Goal: Entertainment & Leisure: Consume media (video, audio)

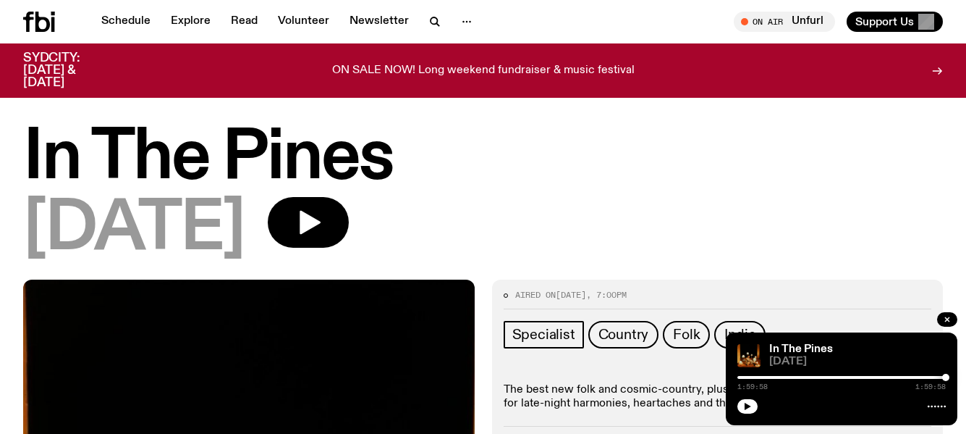
scroll to position [408, 0]
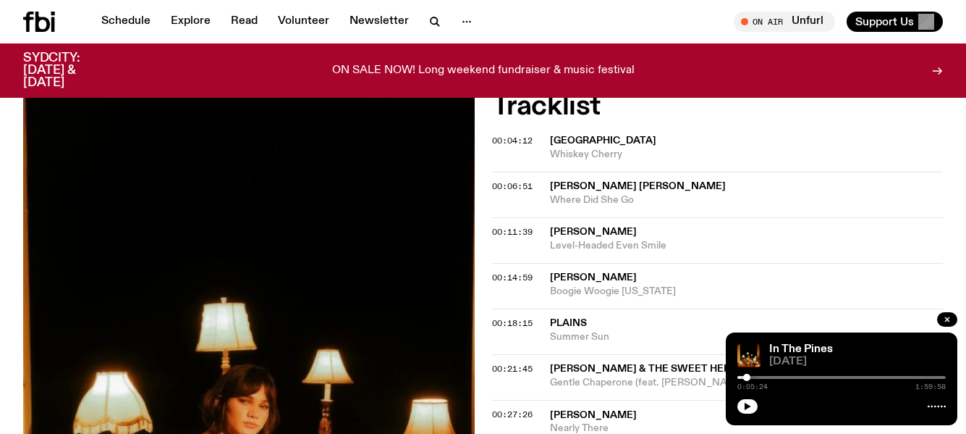
drag, startPoint x: 947, startPoint y: 374, endPoint x: 747, endPoint y: 386, distance: 200.1
click at [747, 386] on div "0:05:24 1:59:58" at bounding box center [842, 381] width 208 height 17
click at [125, 17] on link "Schedule" at bounding box center [126, 22] width 67 height 20
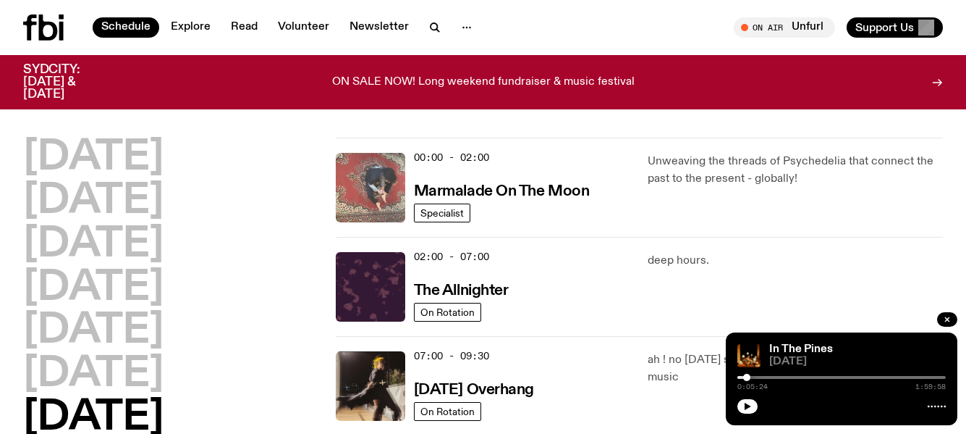
click at [381, 187] on img at bounding box center [370, 187] width 69 height 69
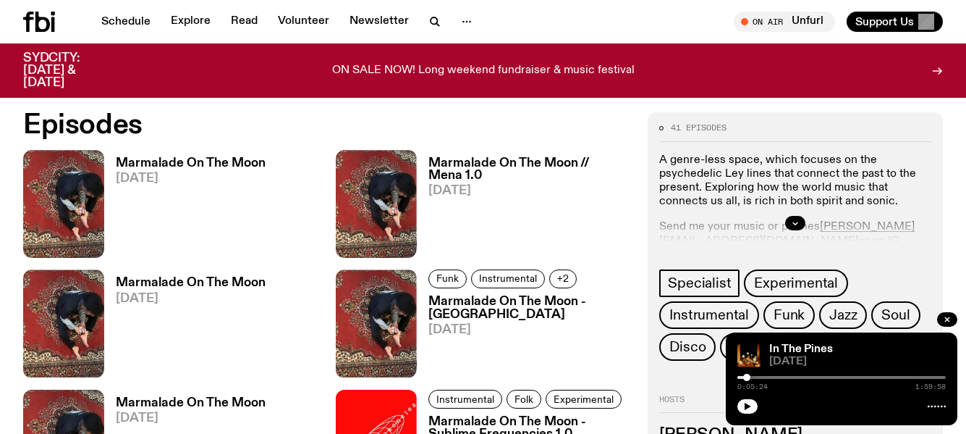
scroll to position [640, 0]
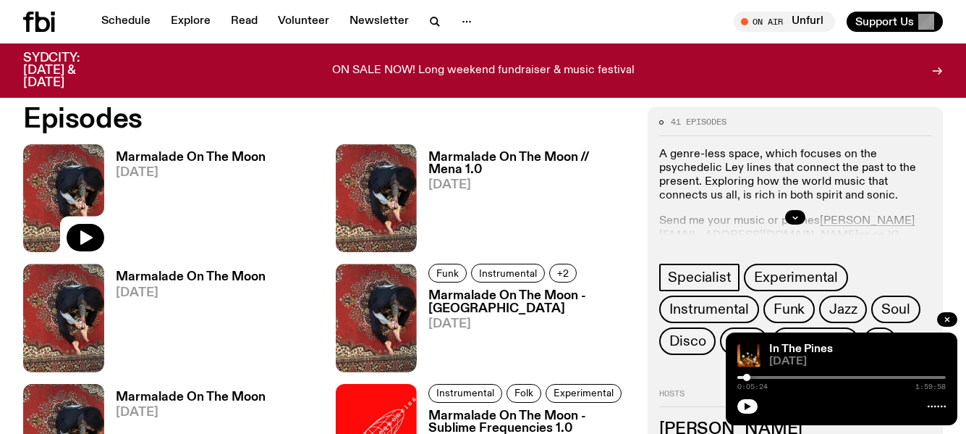
click at [83, 186] on img at bounding box center [63, 198] width 81 height 108
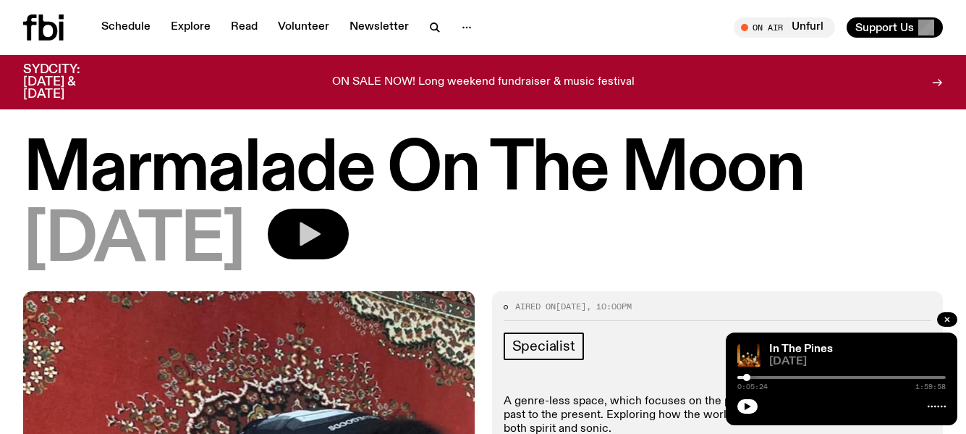
click at [321, 237] on icon "button" at bounding box center [310, 234] width 21 height 24
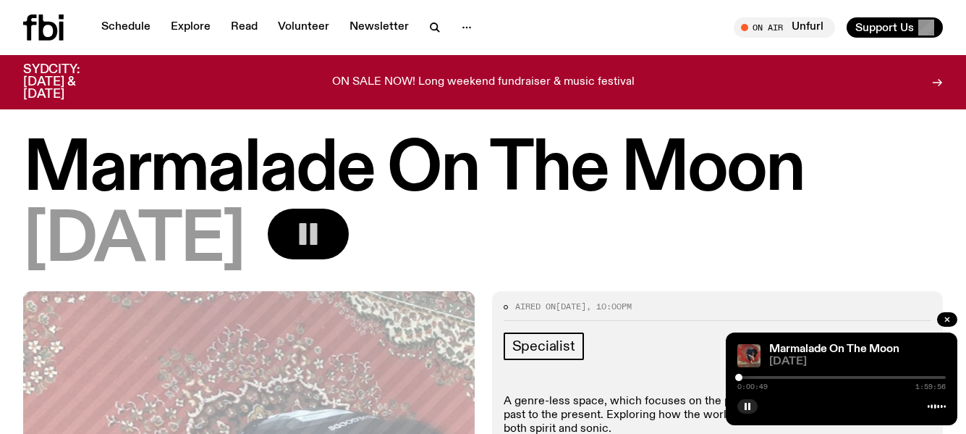
click at [739, 376] on div at bounding box center [738, 376] width 7 height 7
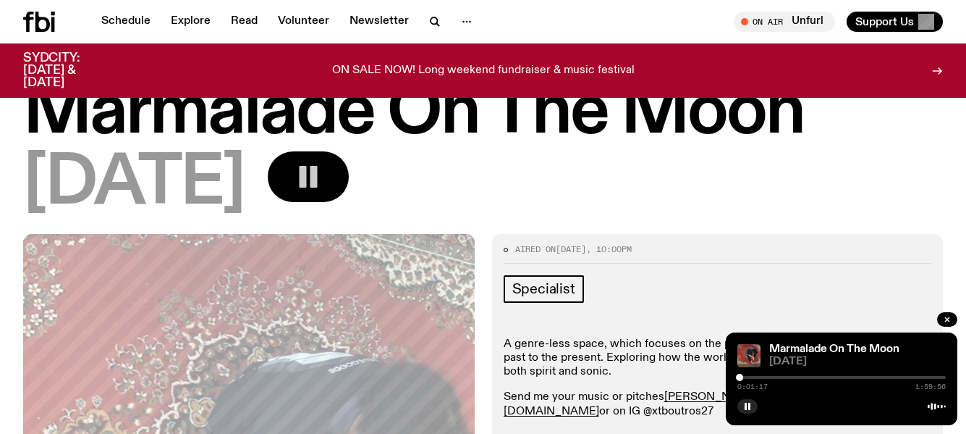
scroll to position [72, 0]
